Goal: Navigation & Orientation: Find specific page/section

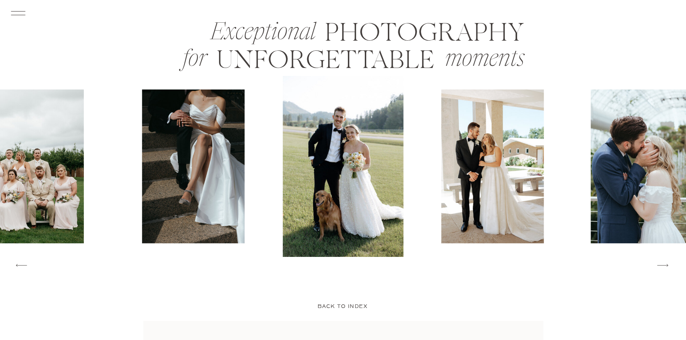
scroll to position [1152, 0]
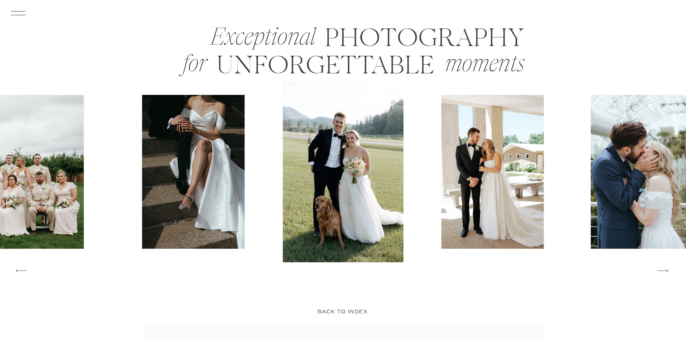
click at [665, 270] on icon at bounding box center [662, 270] width 14 height 15
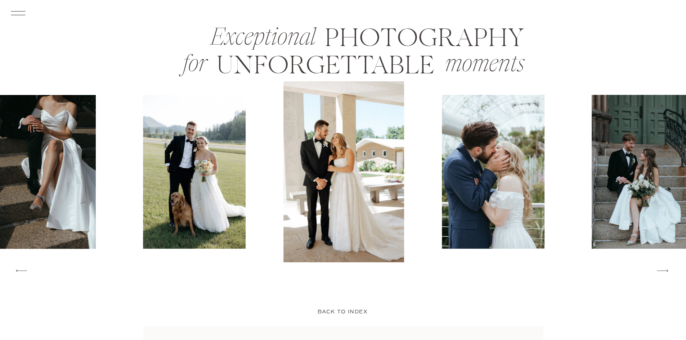
click at [665, 270] on icon at bounding box center [662, 270] width 14 height 15
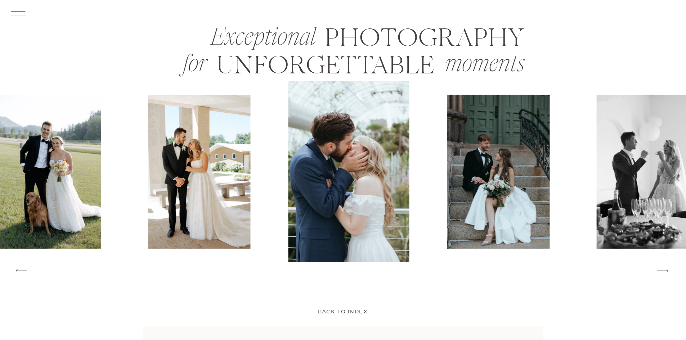
click at [665, 270] on icon at bounding box center [662, 270] width 14 height 15
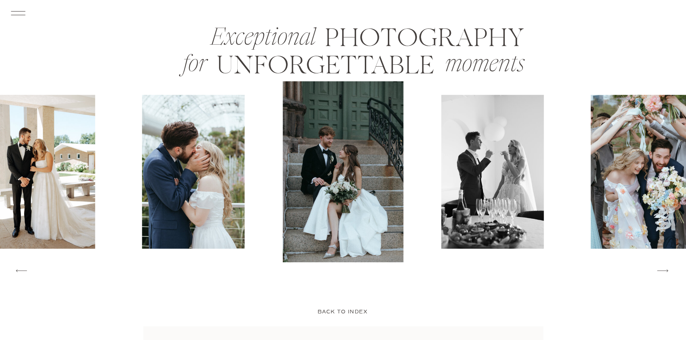
click at [665, 270] on icon at bounding box center [662, 270] width 14 height 15
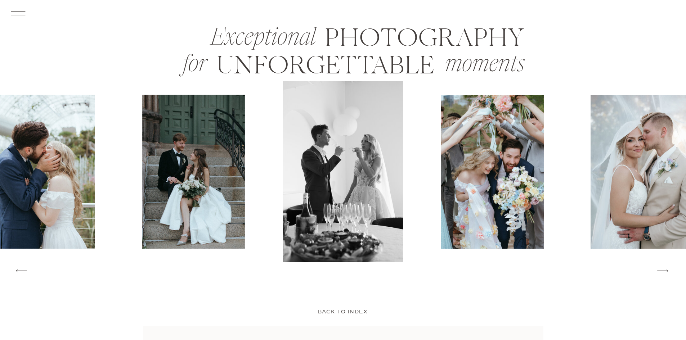
click at [665, 270] on icon at bounding box center [662, 270] width 14 height 15
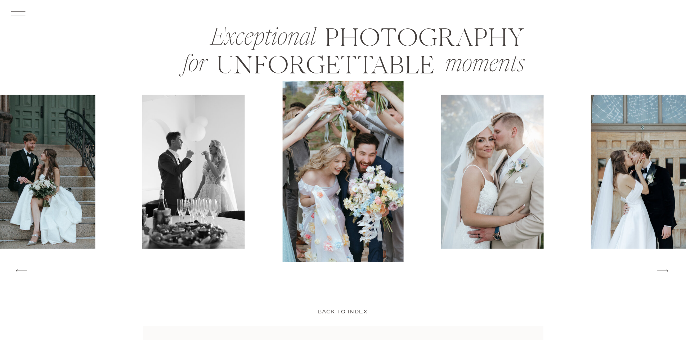
click at [665, 270] on icon at bounding box center [662, 270] width 14 height 15
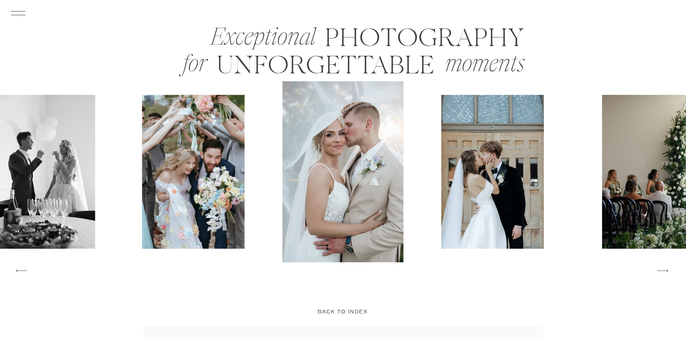
click at [665, 270] on icon at bounding box center [662, 270] width 14 height 15
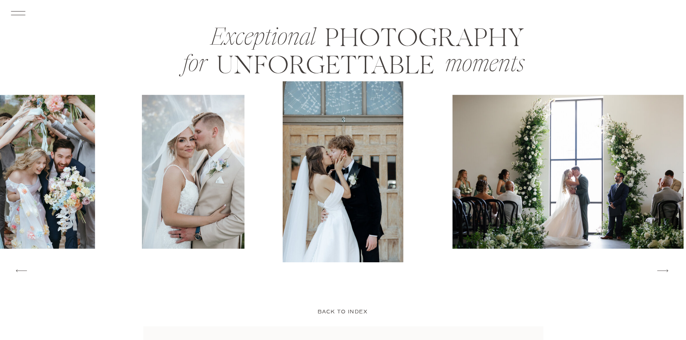
click at [665, 270] on icon at bounding box center [662, 270] width 14 height 15
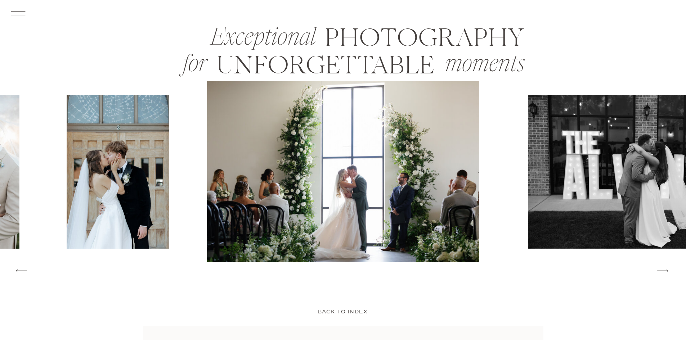
click at [665, 270] on icon at bounding box center [662, 270] width 14 height 15
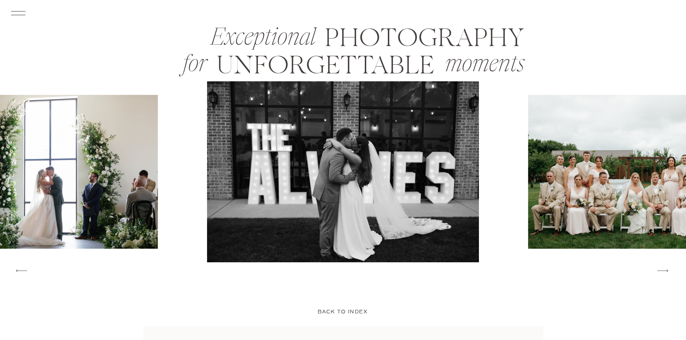
click at [665, 270] on icon at bounding box center [662, 270] width 14 height 15
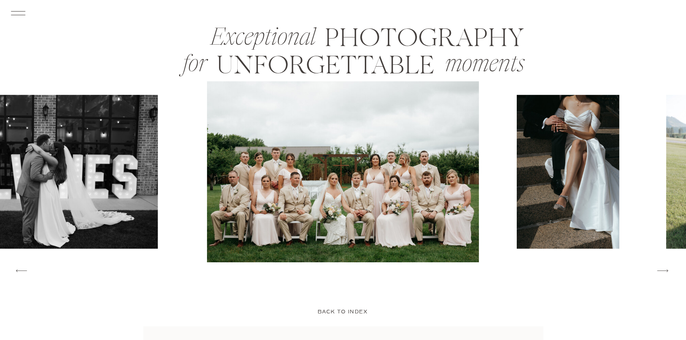
click at [665, 270] on icon at bounding box center [662, 270] width 14 height 15
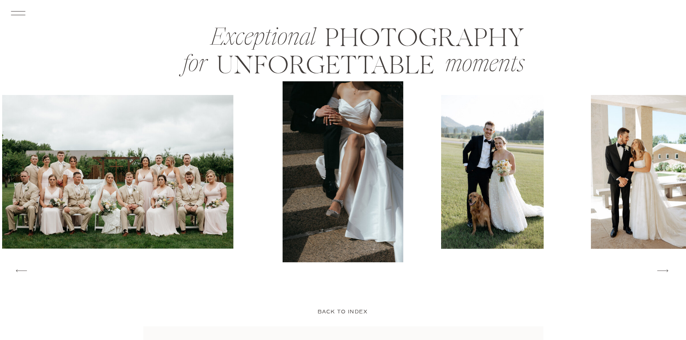
click at [664, 271] on icon at bounding box center [662, 270] width 14 height 15
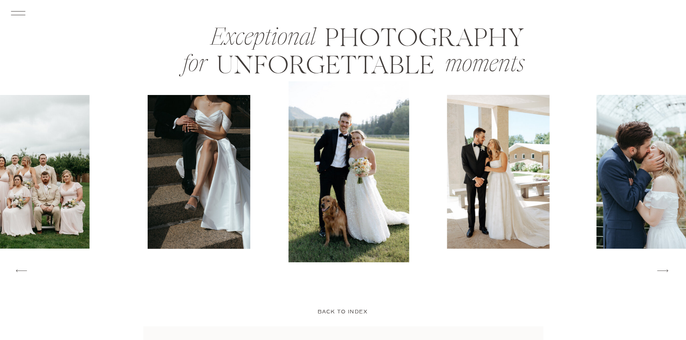
click at [662, 274] on icon at bounding box center [662, 270] width 14 height 15
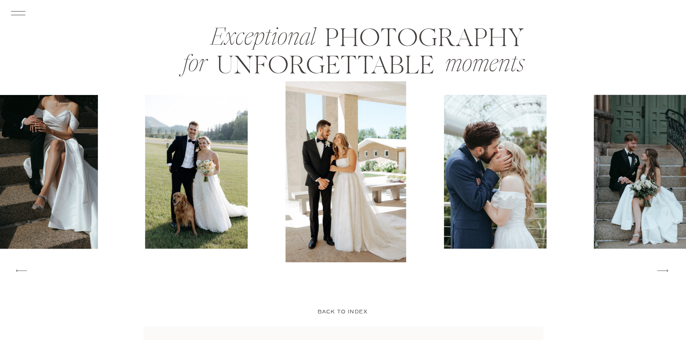
click at [662, 274] on icon at bounding box center [662, 270] width 14 height 15
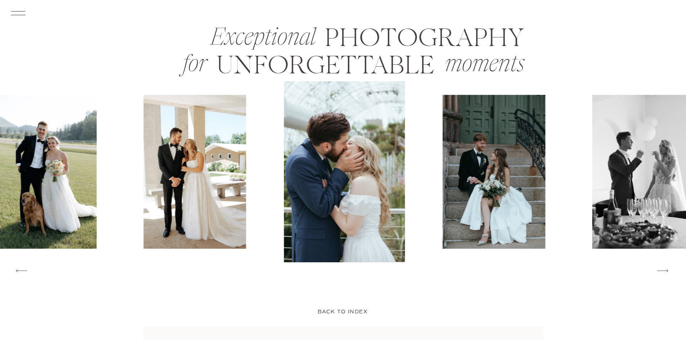
click at [656, 277] on icon at bounding box center [662, 270] width 14 height 15
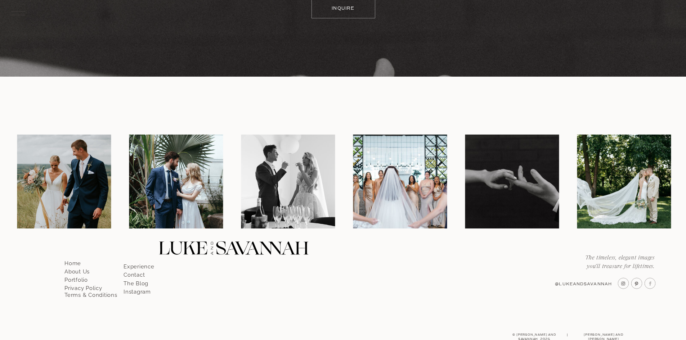
scroll to position [4185, 0]
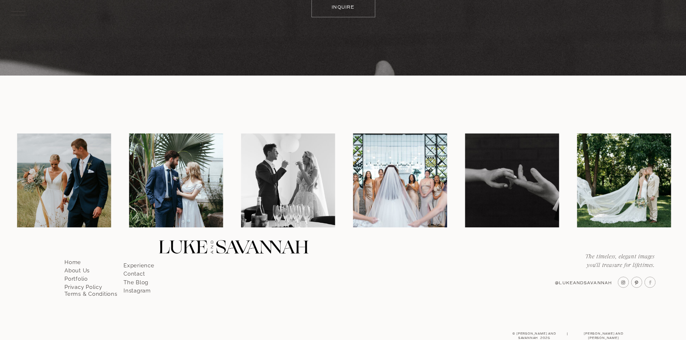
click at [140, 264] on p "Experience" at bounding box center [143, 263] width 41 height 6
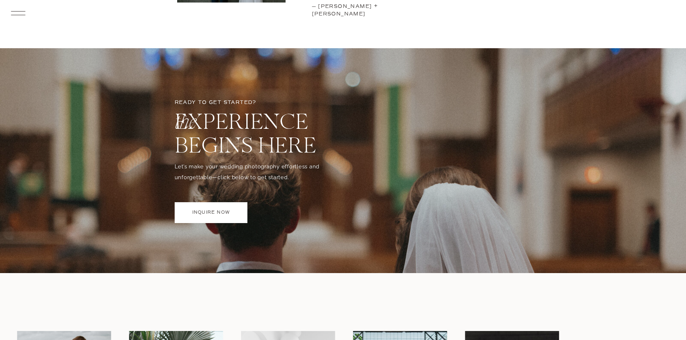
scroll to position [3142, 0]
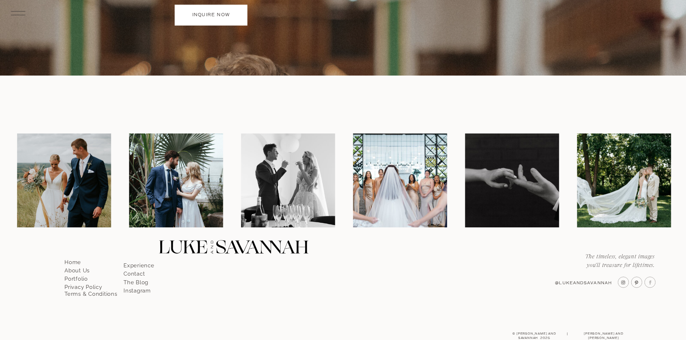
click at [74, 261] on p "Home" at bounding box center [84, 260] width 41 height 6
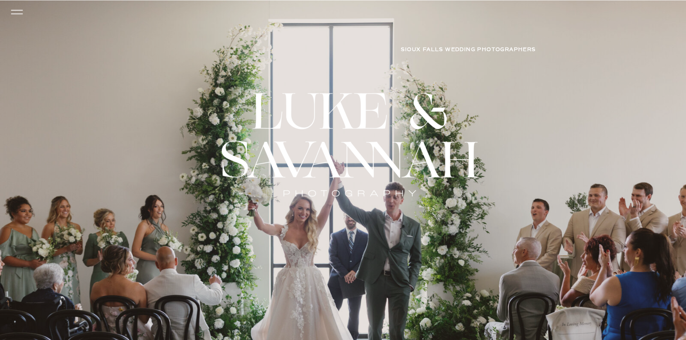
drag, startPoint x: 276, startPoint y: 176, endPoint x: 232, endPoint y: 6, distance: 175.1
